Goal: Task Accomplishment & Management: Understand process/instructions

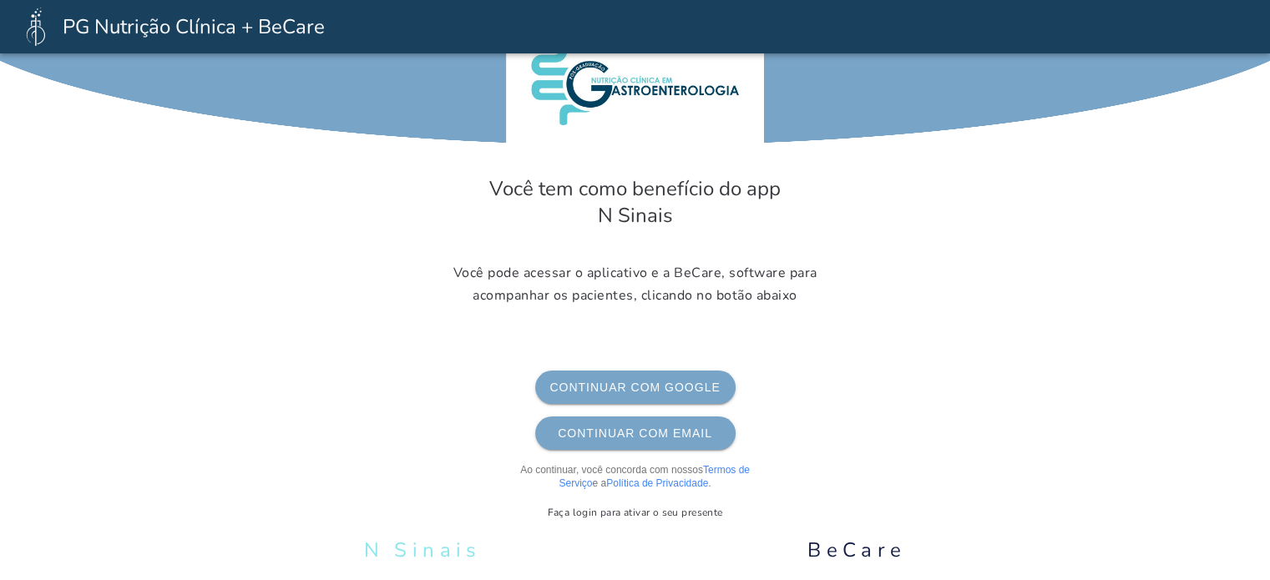
click at [654, 385] on span "Continuar com Google" at bounding box center [635, 387] width 174 height 13
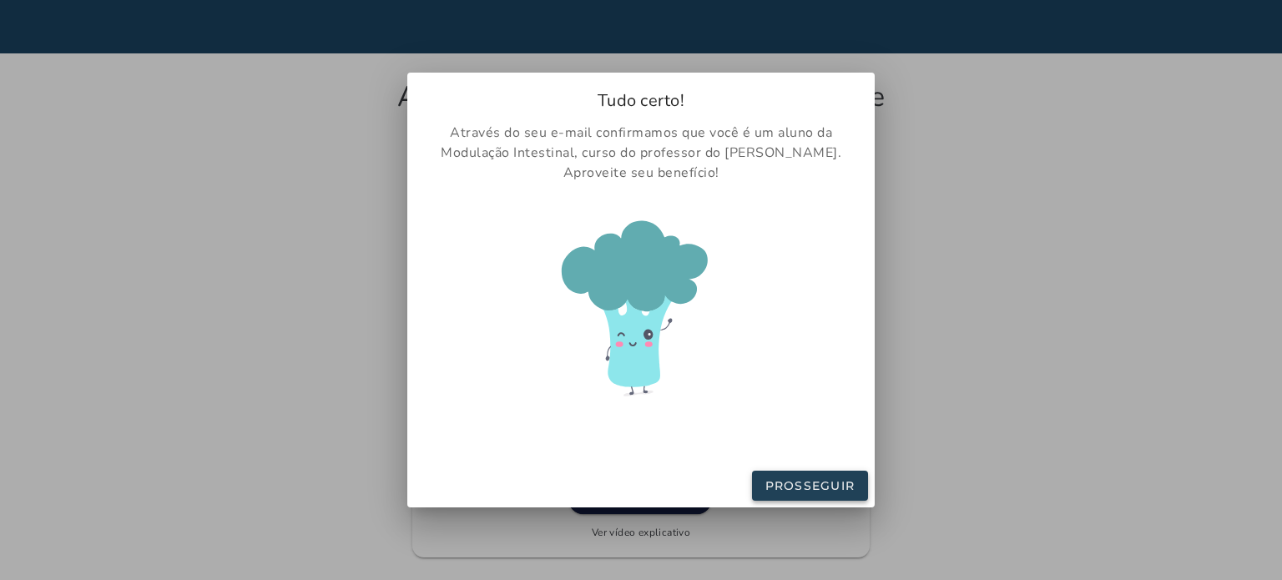
click at [0, 0] on slot "Prosseguir" at bounding box center [0, 0] width 0 height 0
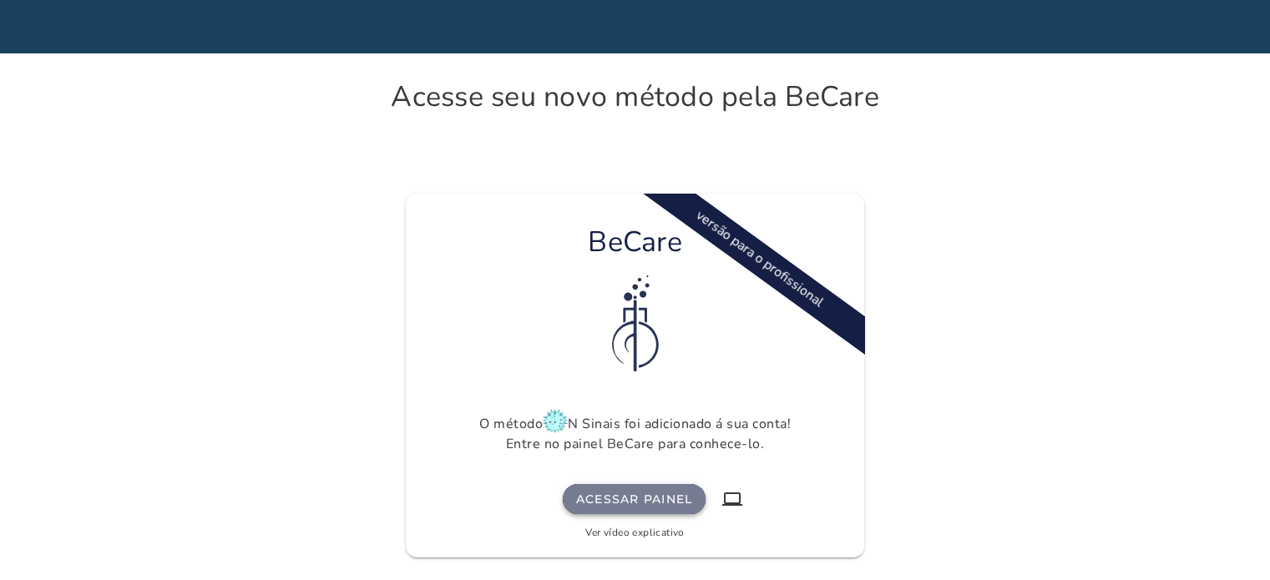
click at [0, 0] on slot "Acessar painel" at bounding box center [0, 0] width 0 height 0
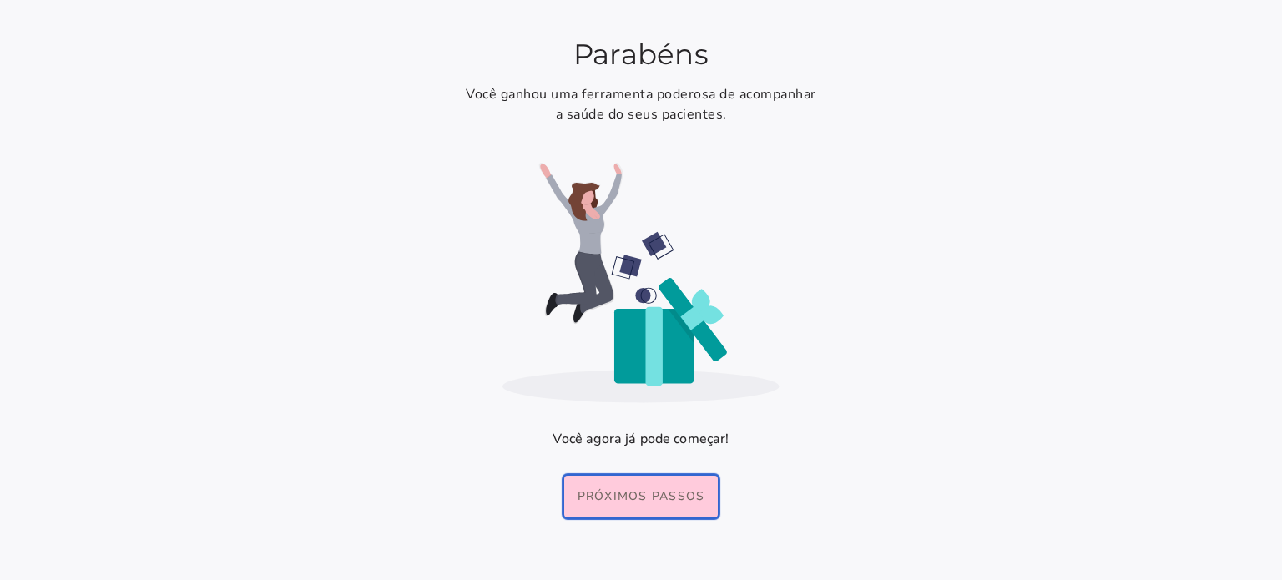
click at [0, 0] on slot "Próximos passos" at bounding box center [0, 0] width 0 height 0
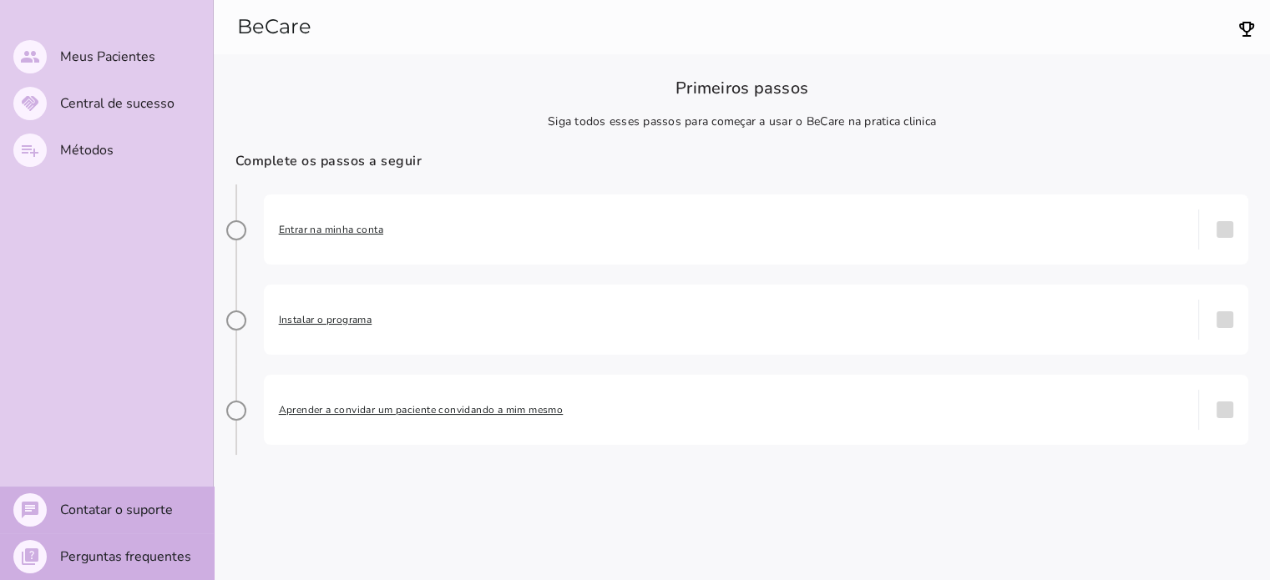
click at [355, 234] on span "Entrar na minha conta" at bounding box center [731, 229] width 905 height 17
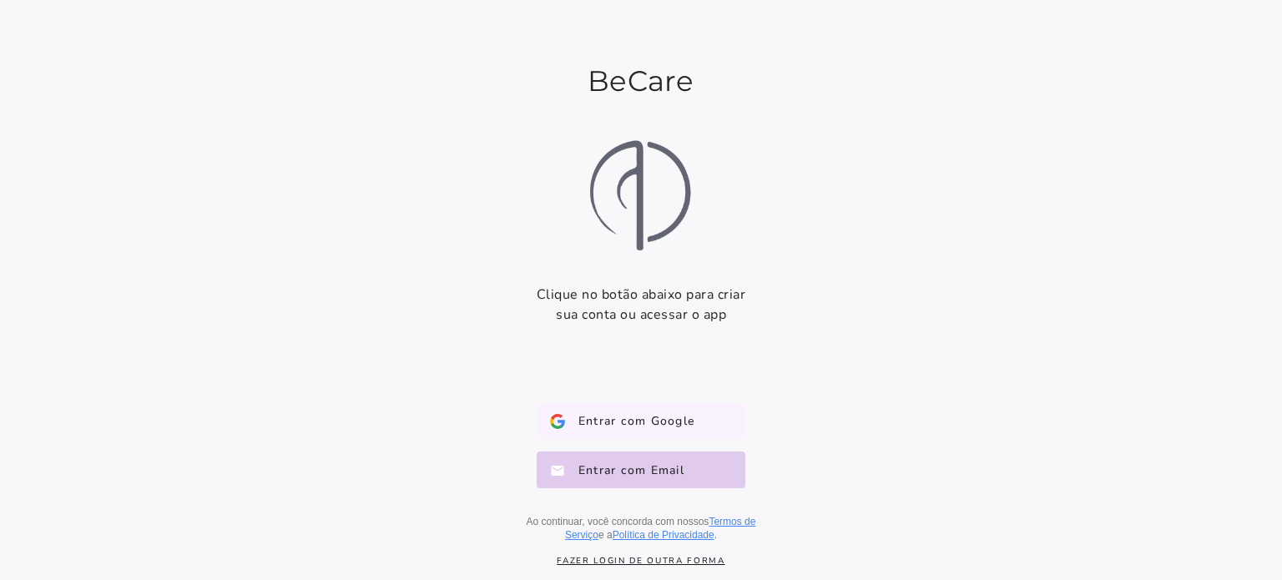
click at [623, 415] on span "Entrar com Google" at bounding box center [629, 421] width 129 height 17
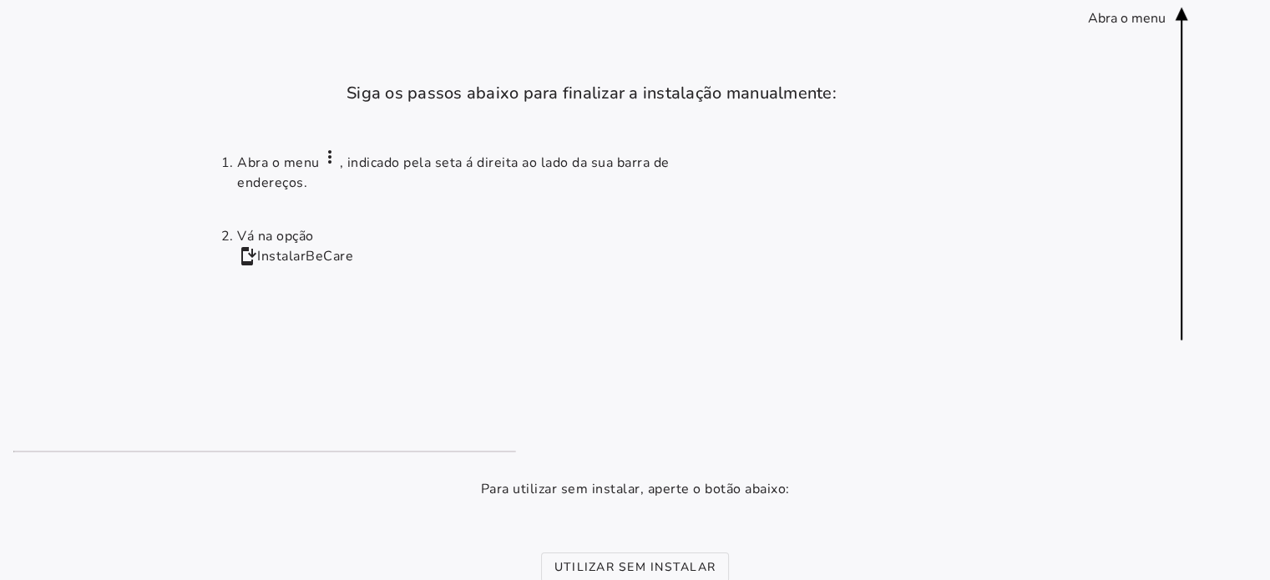
click at [1146, 19] on div "Abra o menu" at bounding box center [1127, 18] width 78 height 18
drag, startPoint x: 1145, startPoint y: 19, endPoint x: 1164, endPoint y: 72, distance: 55.7
click at [1164, 72] on wc-arrow "Abra o menu" at bounding box center [1181, 174] width 67 height 334
drag, startPoint x: 1240, startPoint y: 1, endPoint x: 739, endPoint y: 237, distance: 553.8
click at [739, 237] on ol "Abra o menu more_vert , indicado pela seta á direita ao lado da sua barra de en…" at bounding box center [634, 279] width 828 height 290
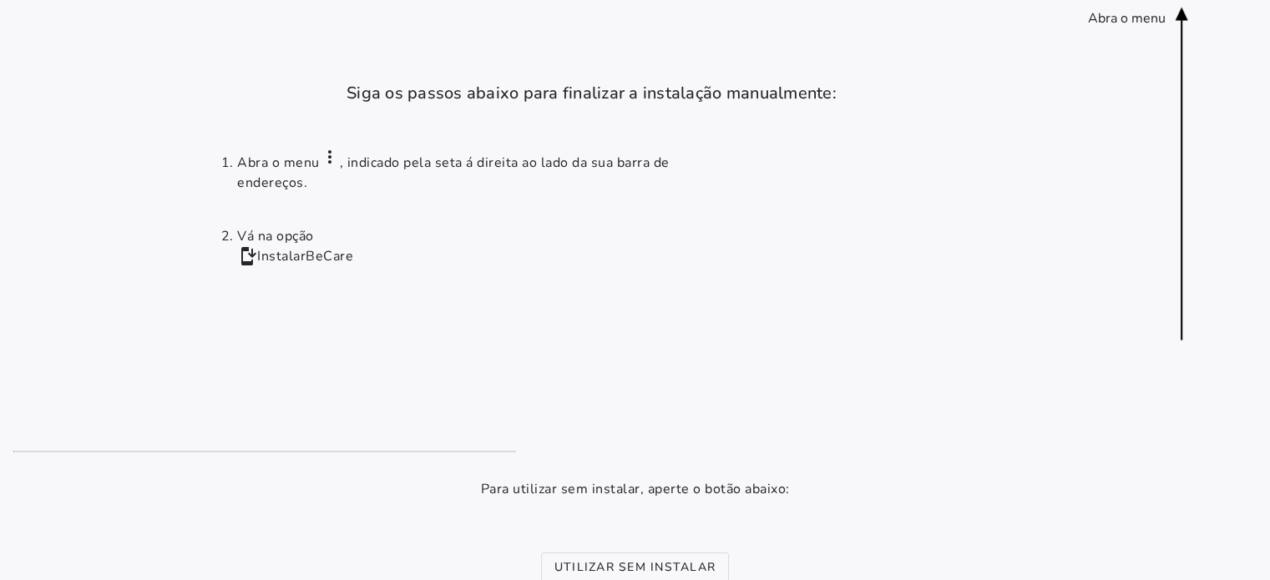
drag, startPoint x: 1187, startPoint y: 2, endPoint x: 830, endPoint y: 213, distance: 415.0
click at [824, 215] on ol "Abra o menu more_vert , indicado pela seta á direita ao lado da sua barra de en…" at bounding box center [634, 279] width 828 height 290
click at [263, 250] on li "Vá na opção install_mobile Instalar BeCare" at bounding box center [487, 246] width 501 height 40
drag, startPoint x: 1245, startPoint y: 3, endPoint x: 831, endPoint y: 264, distance: 489.1
click at [831, 264] on ol "Abra o menu more_vert , indicado pela seta á direita ao lado da sua barra de en…" at bounding box center [634, 279] width 828 height 290
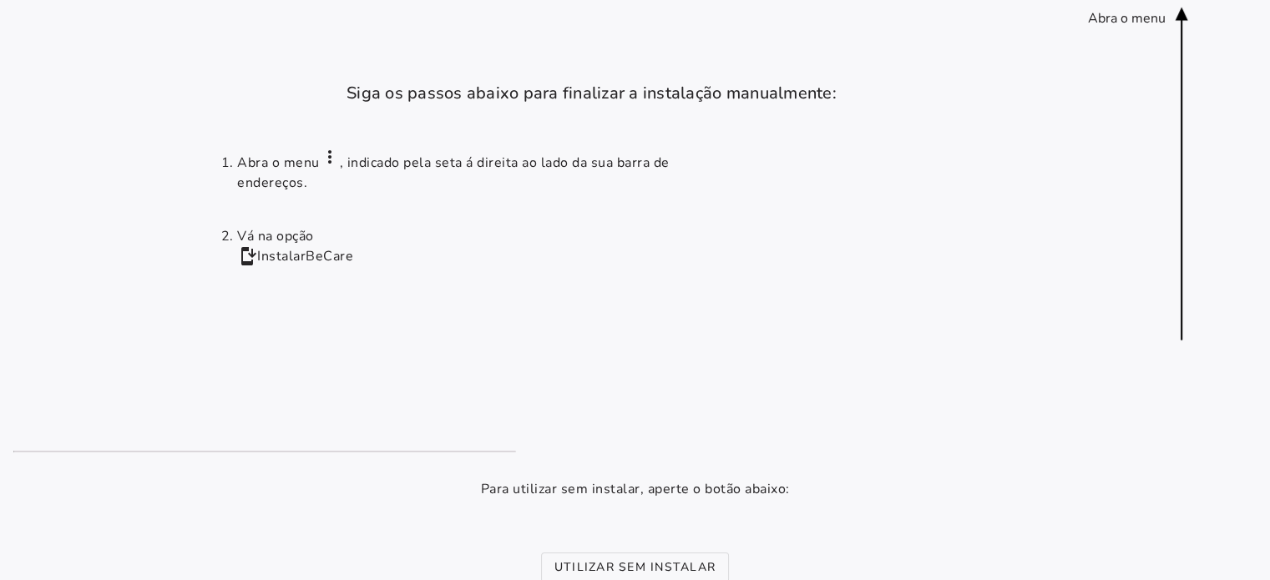
click at [1187, 15] on icon at bounding box center [1180, 174] width 13 height 333
click at [1187, 16] on icon at bounding box center [1180, 174] width 13 height 333
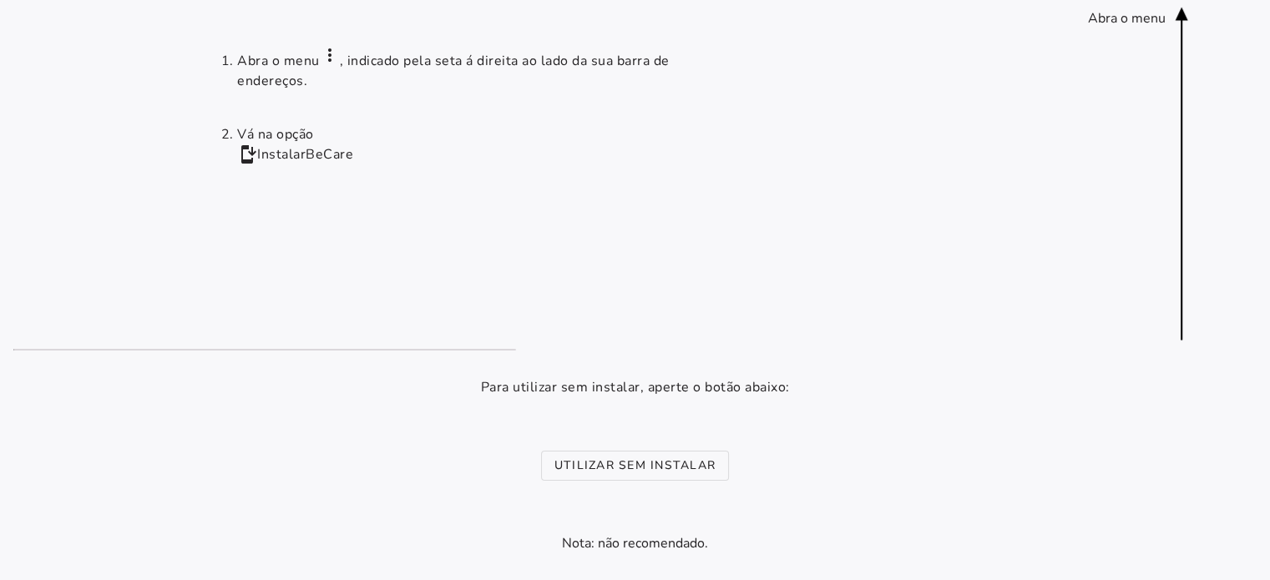
scroll to position [268, 0]
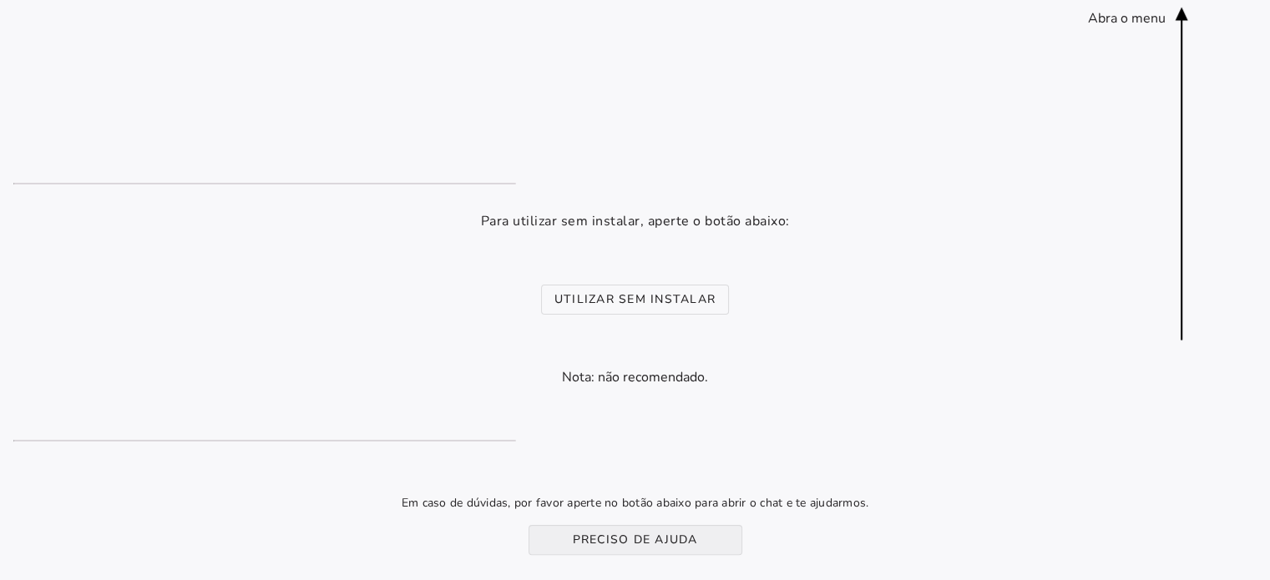
click at [0, 0] on slot "Preciso de ajuda" at bounding box center [0, 0] width 0 height 0
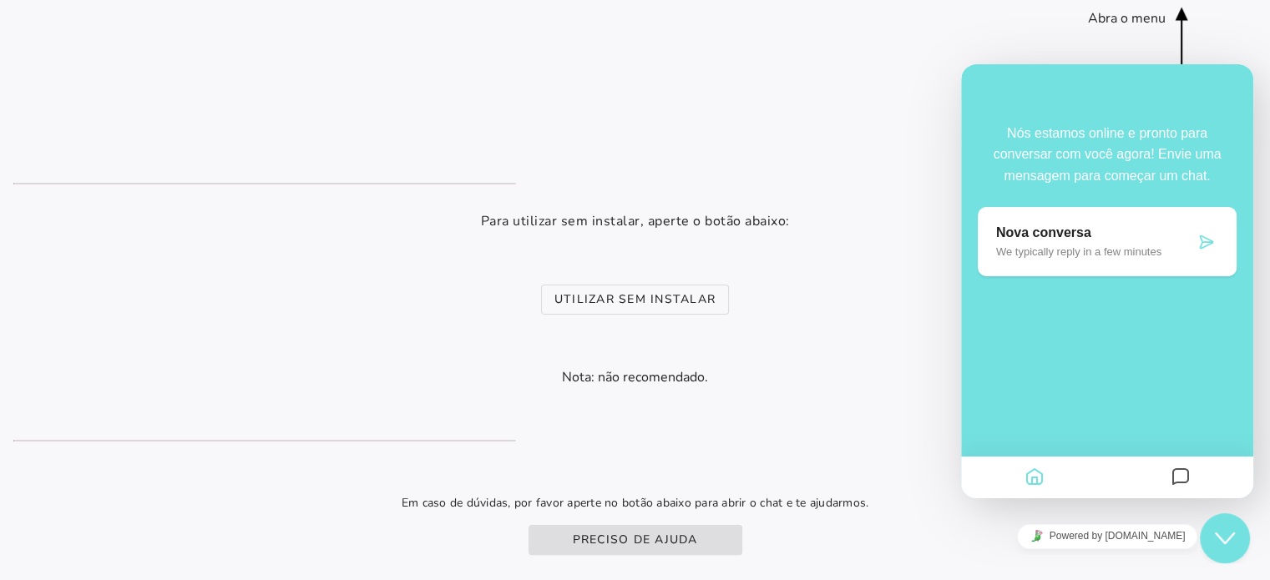
click at [1207, 237] on icon at bounding box center [1206, 242] width 17 height 17
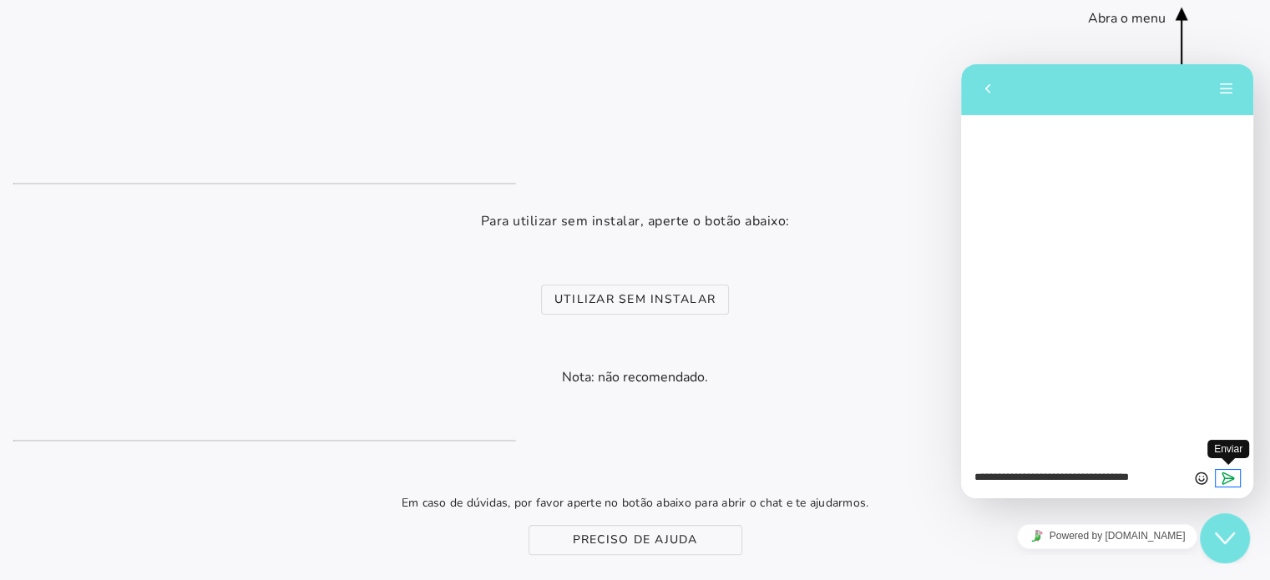
click at [1230, 478] on icon "Enviar" at bounding box center [1227, 478] width 15 height 15
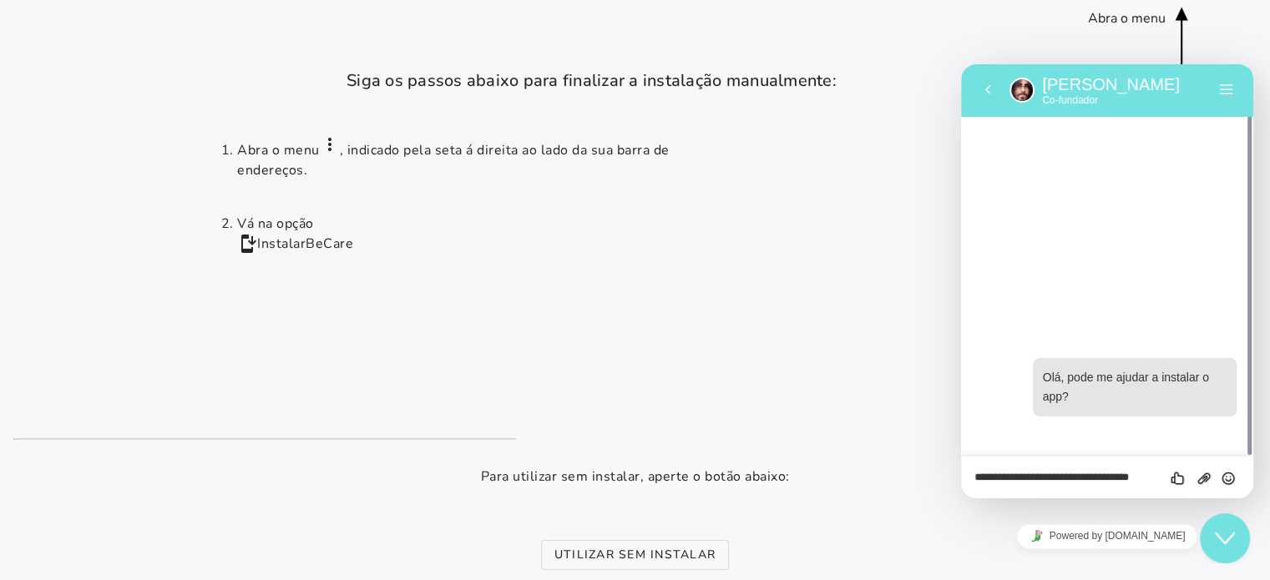
scroll to position [0, 0]
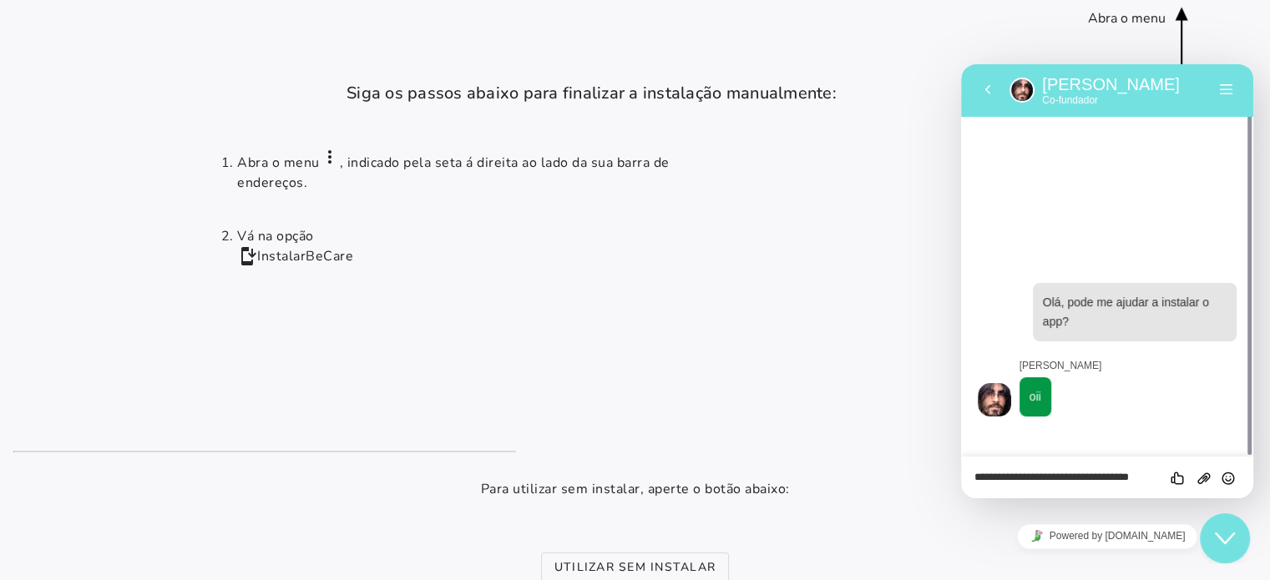
click at [999, 472] on textarea "**********" at bounding box center [1106, 478] width 265 height 13
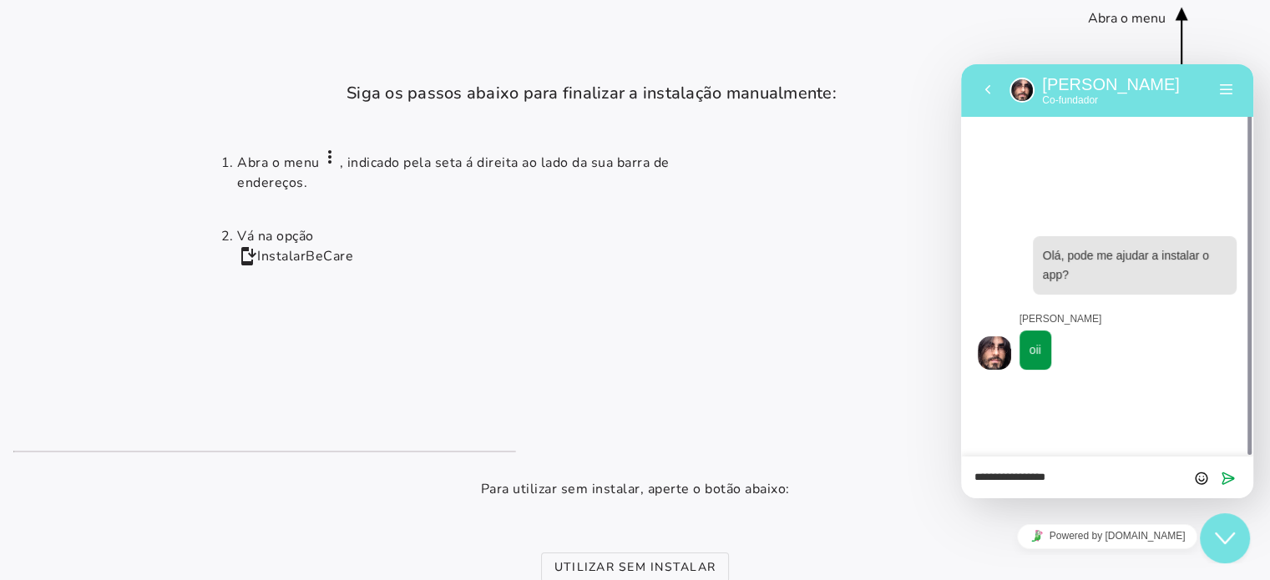
type textarea "**********"
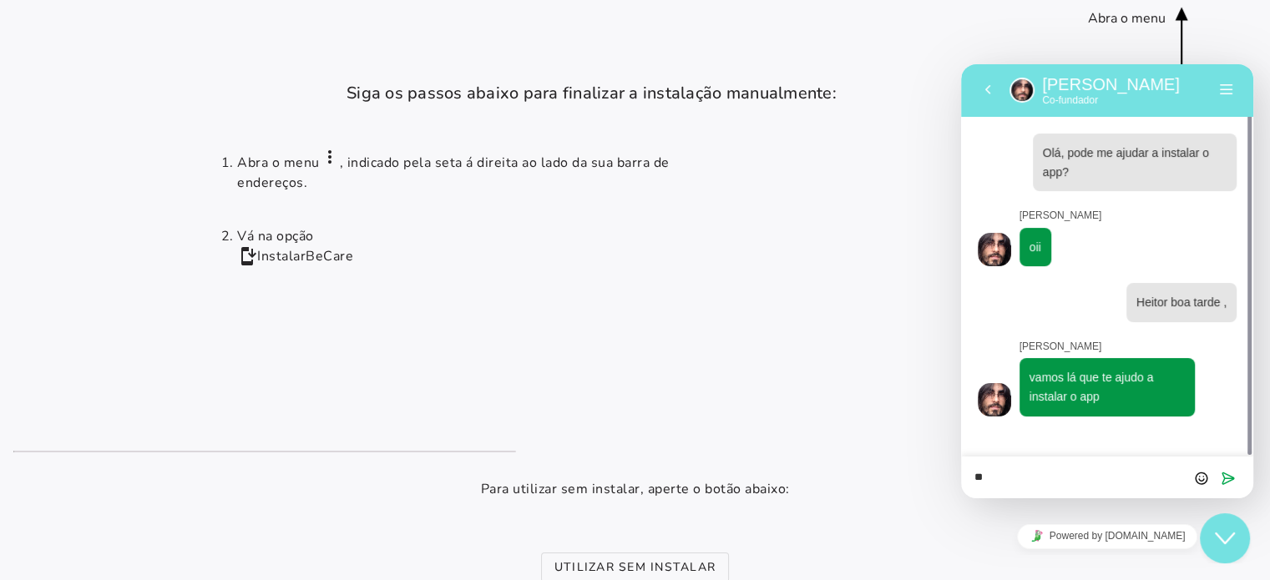
type textarea "*"
type textarea "***"
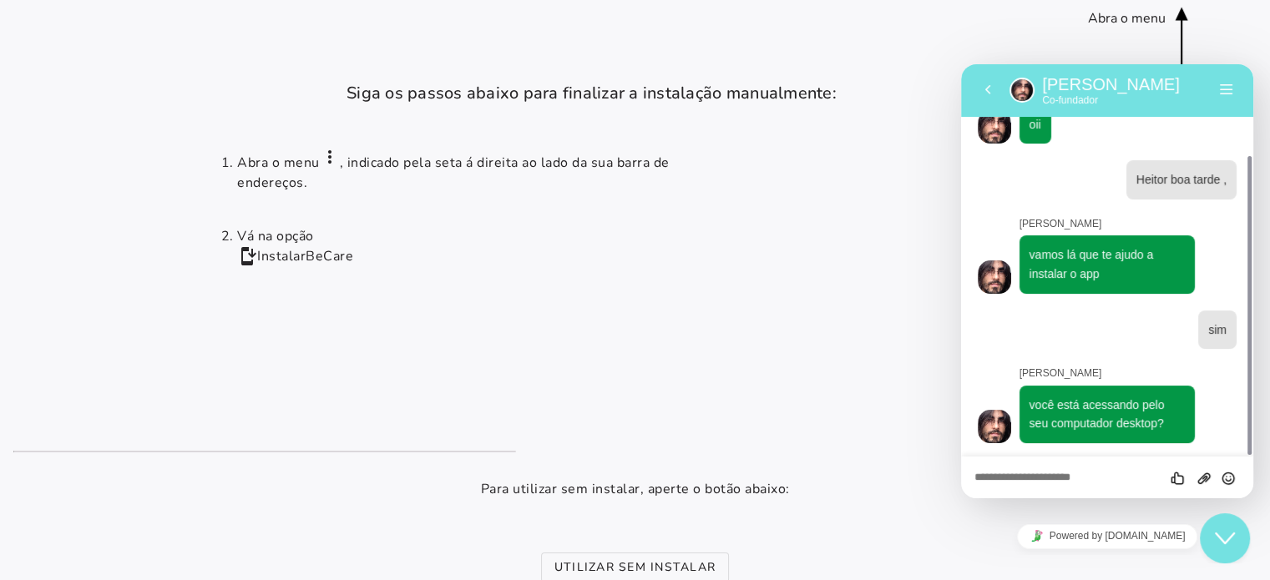
scroll to position [120, 0]
click at [1046, 477] on textarea at bounding box center [1106, 478] width 265 height 13
type textarea "********"
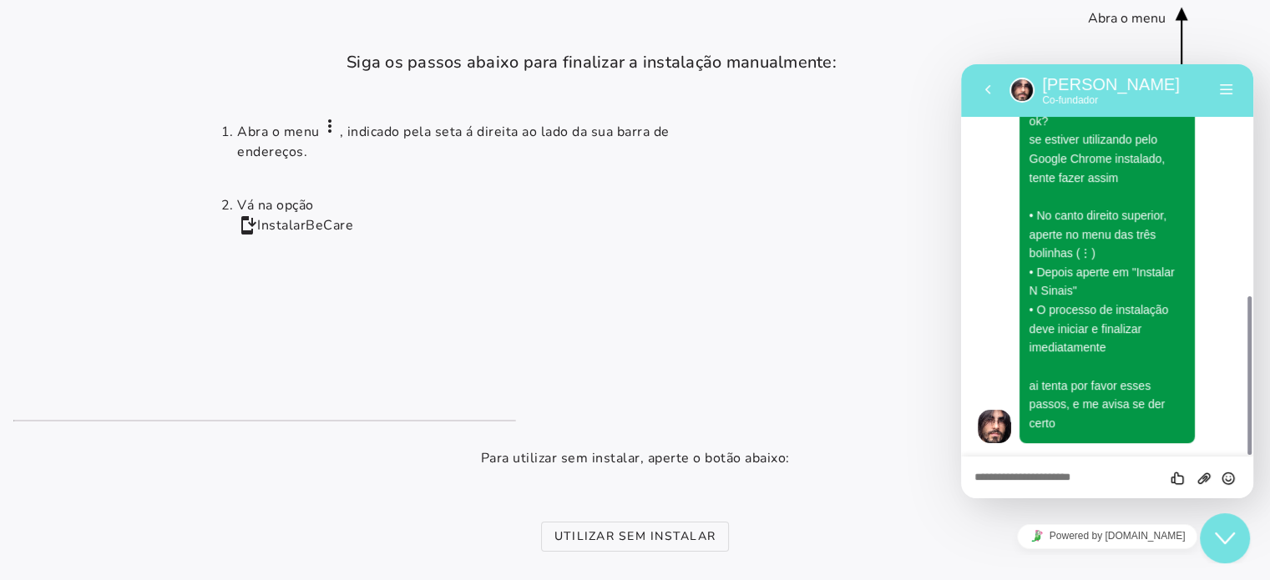
scroll to position [0, 0]
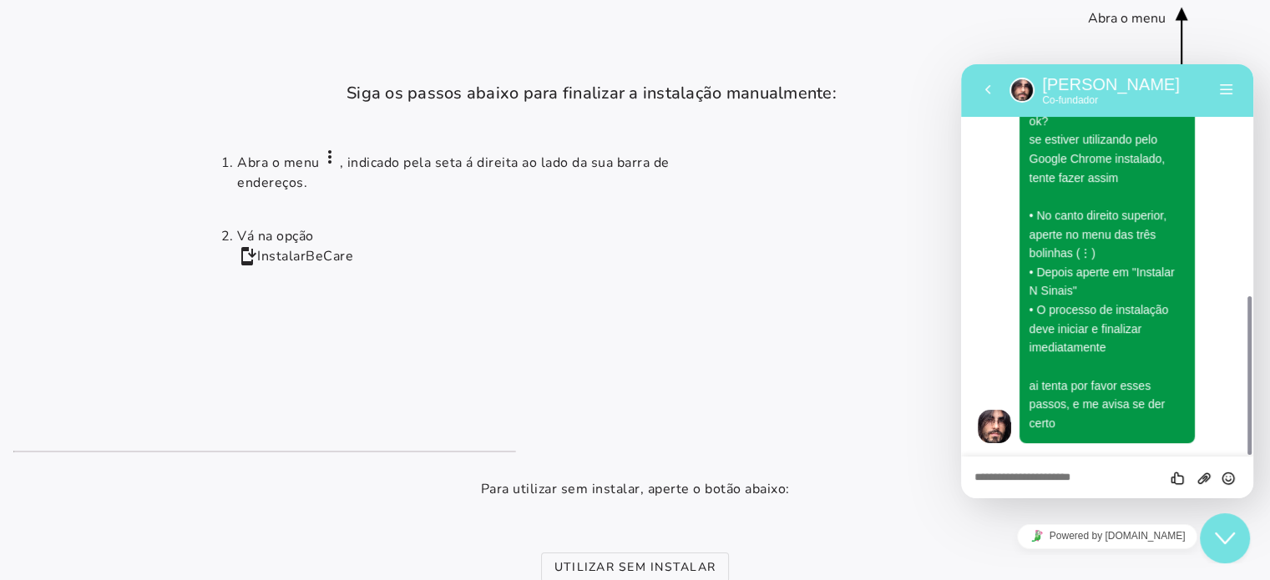
drag, startPoint x: 144, startPoint y: 11, endPoint x: 46, endPoint y: 87, distance: 124.4
click at [46, 87] on installation-next-step-page at bounding box center [635, 425] width 1270 height 850
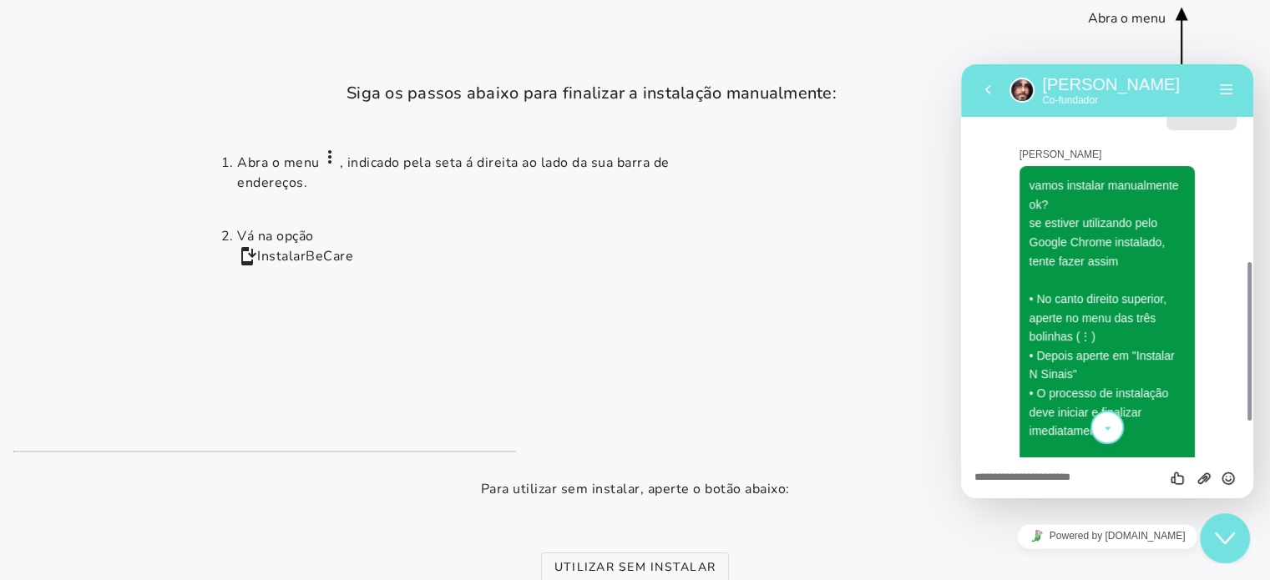
drag, startPoint x: 105, startPoint y: 32, endPoint x: 889, endPoint y: 11, distance: 784.1
click at [888, 10] on installation-next-step-page at bounding box center [635, 425] width 1270 height 850
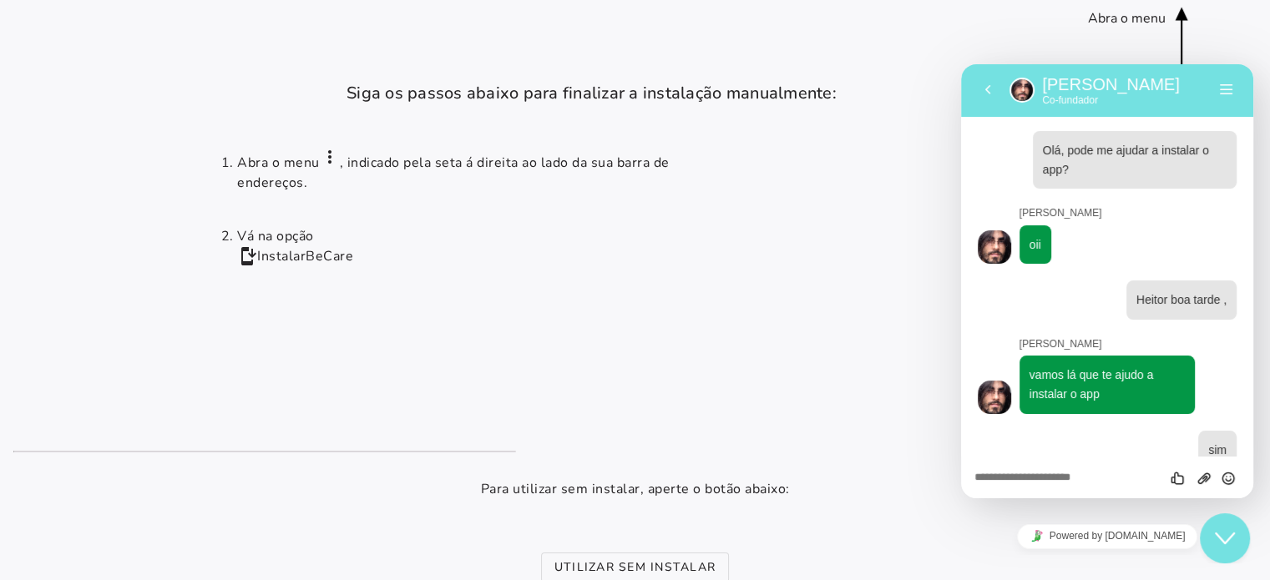
scroll to position [573, 0]
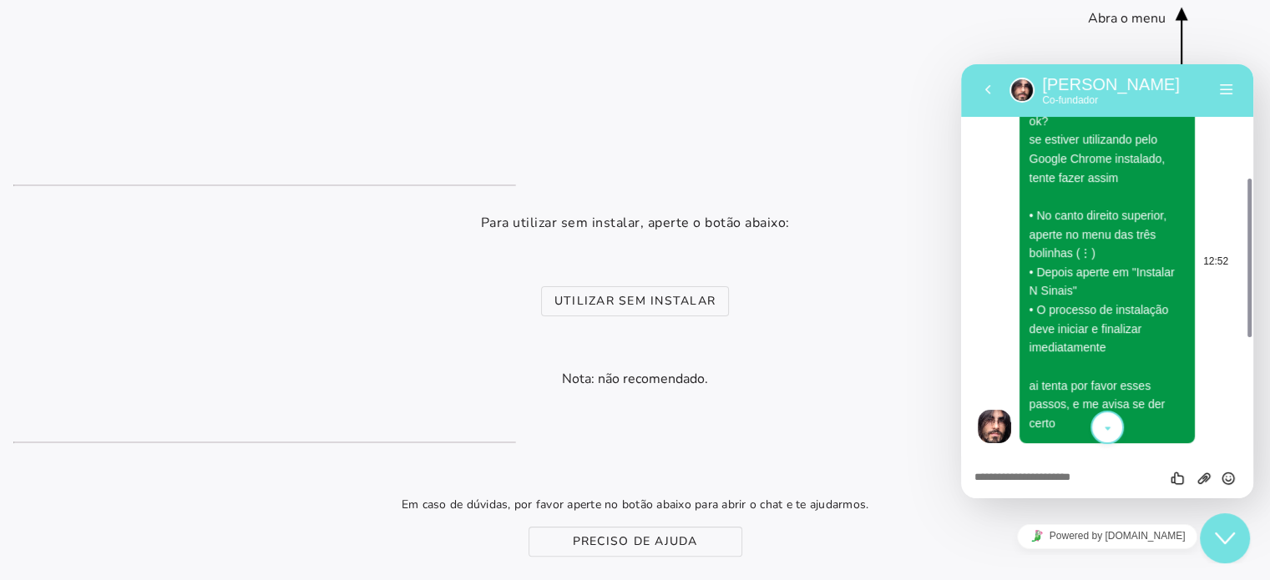
scroll to position [268, 0]
